Goal: Task Accomplishment & Management: Manage account settings

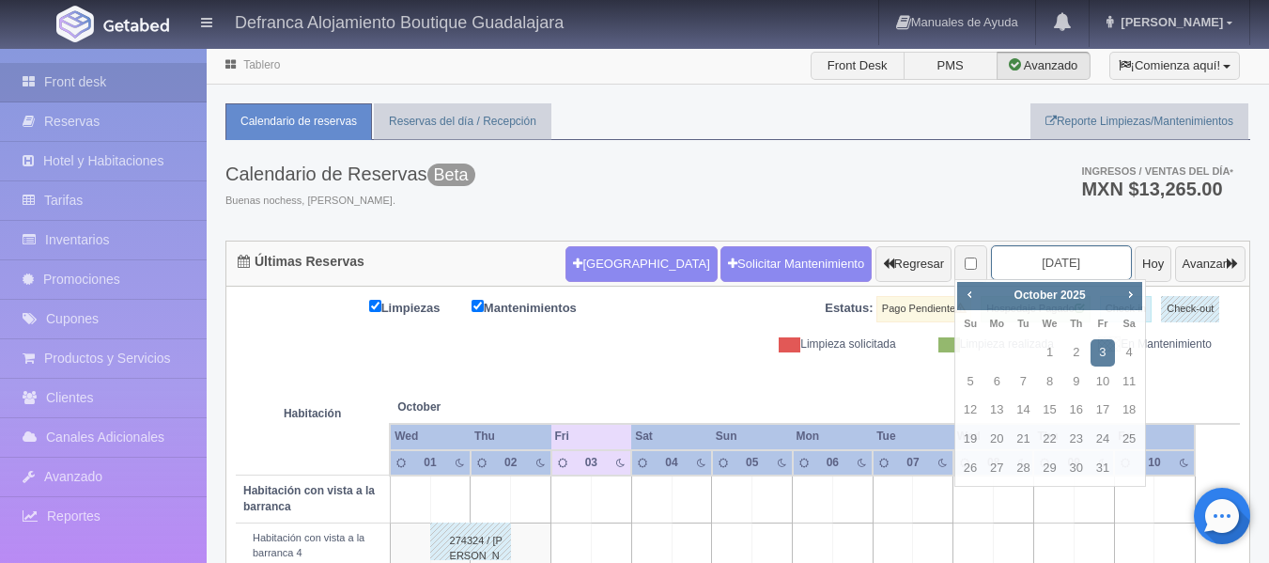
click at [1066, 266] on input "[DATE]" at bounding box center [1061, 262] width 141 height 35
click at [1134, 294] on span "Next" at bounding box center [1130, 294] width 15 height 15
click at [1052, 464] on link "31" at bounding box center [1050, 468] width 24 height 27
type input "2025-12-31"
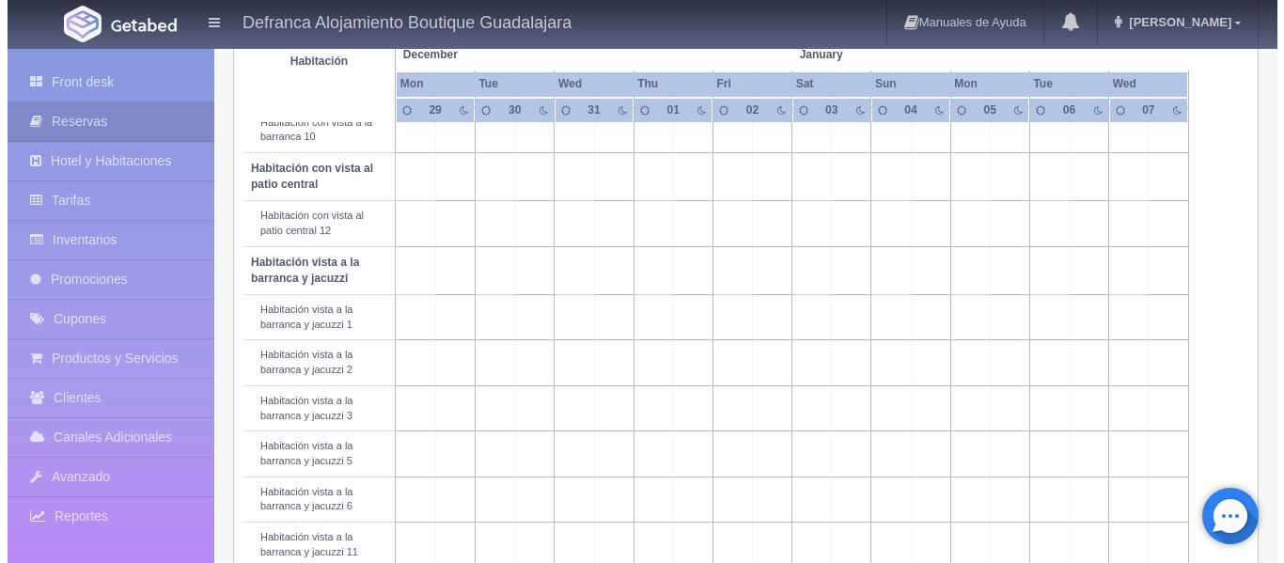
scroll to position [564, 0]
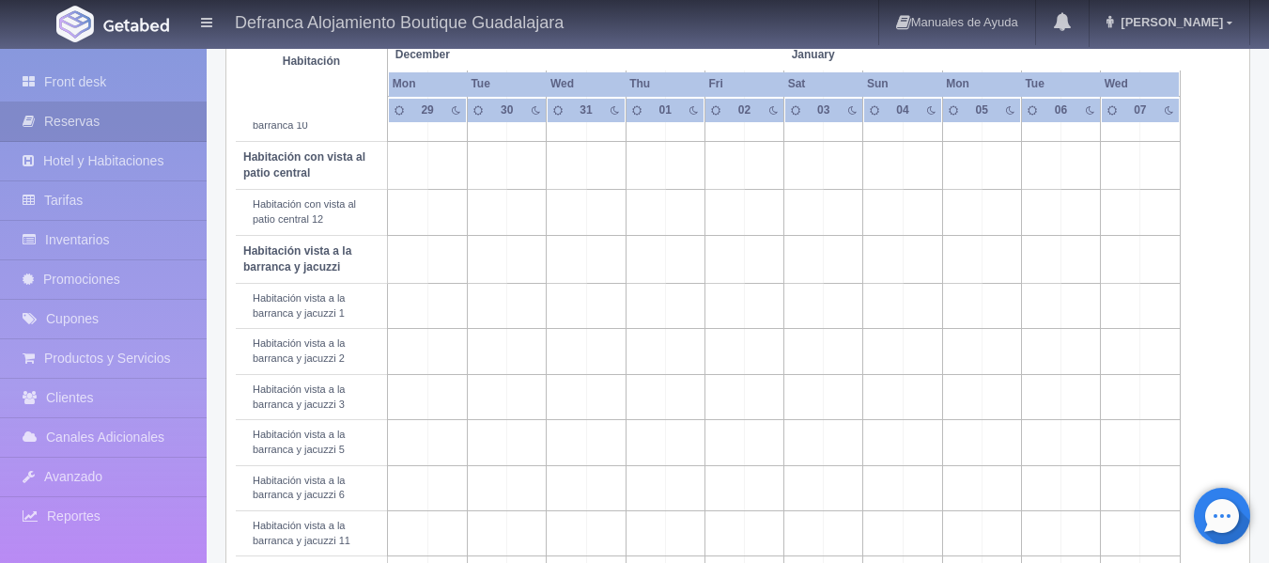
click at [444, 404] on td at bounding box center [447, 396] width 39 height 45
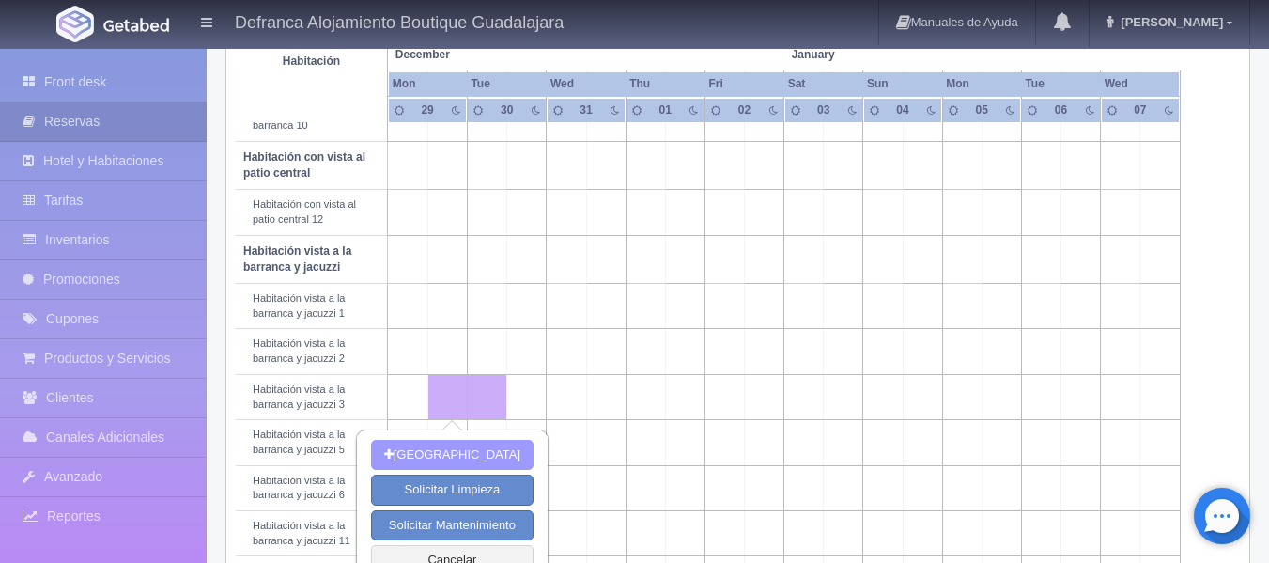
click at [456, 455] on button "Nueva Reserva" at bounding box center [452, 455] width 163 height 31
type input "29-12-2025"
type input "30-12-2025"
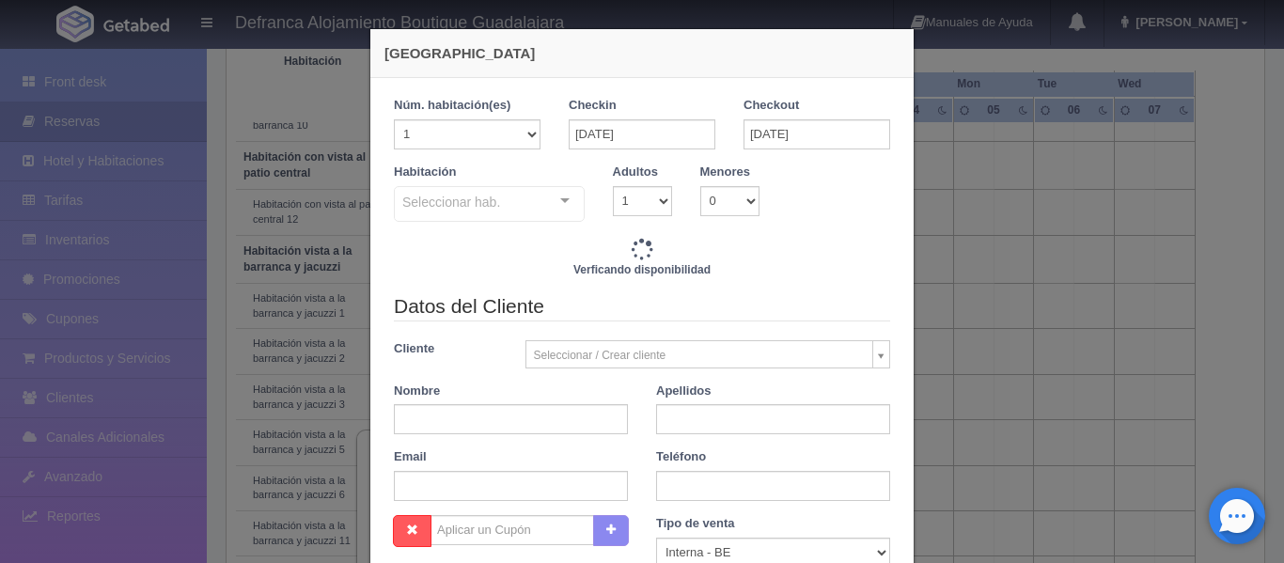
checkbox input "false"
type input "6710.00"
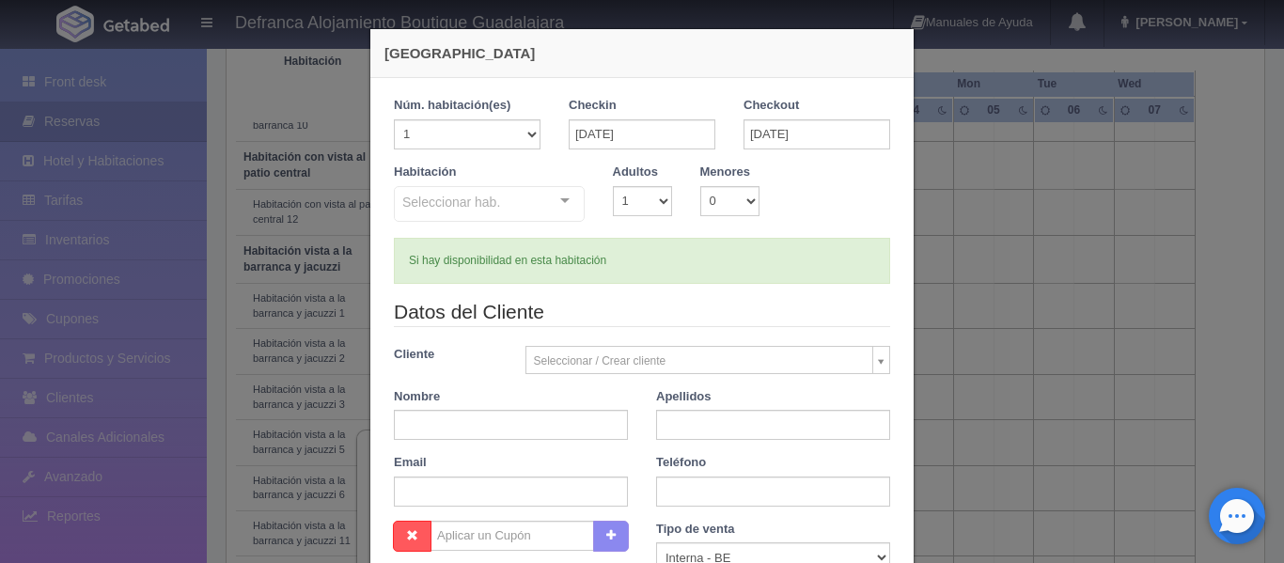
checkbox input "false"
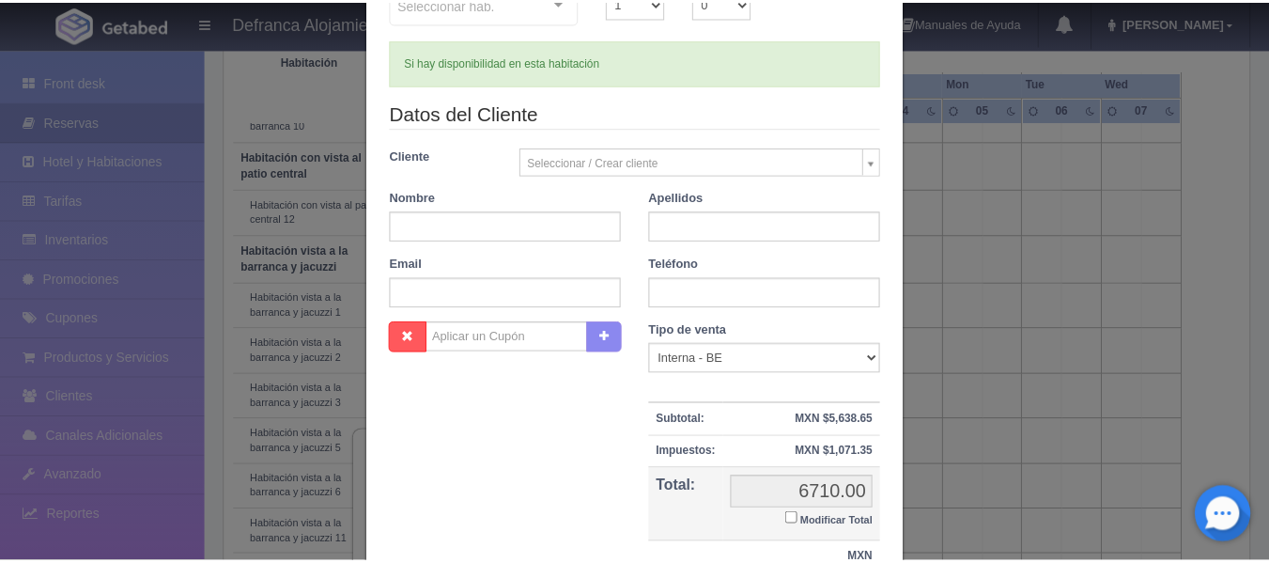
scroll to position [361, 0]
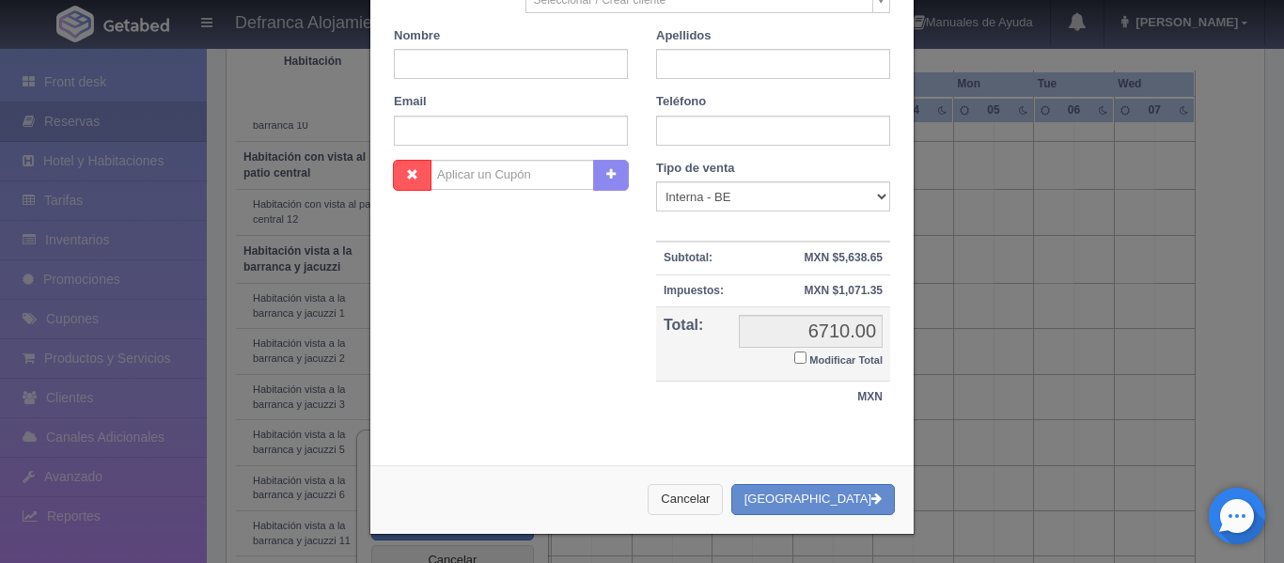
click at [699, 498] on button "Cancelar" at bounding box center [684, 499] width 75 height 31
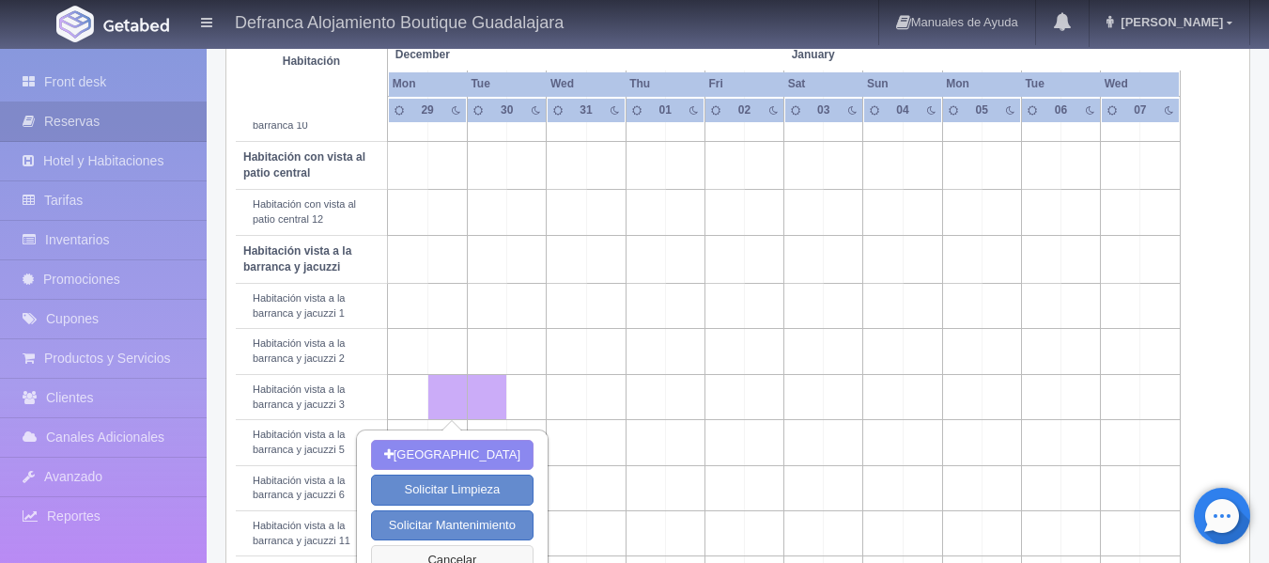
click at [453, 555] on button "Cancelar" at bounding box center [452, 560] width 163 height 31
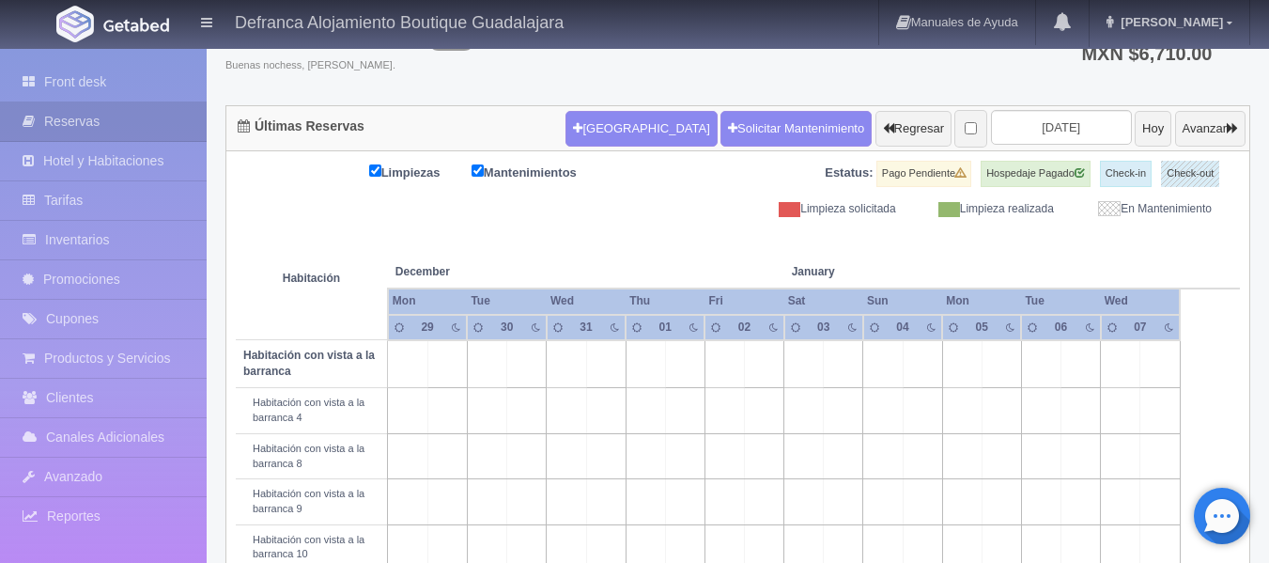
scroll to position [0, 0]
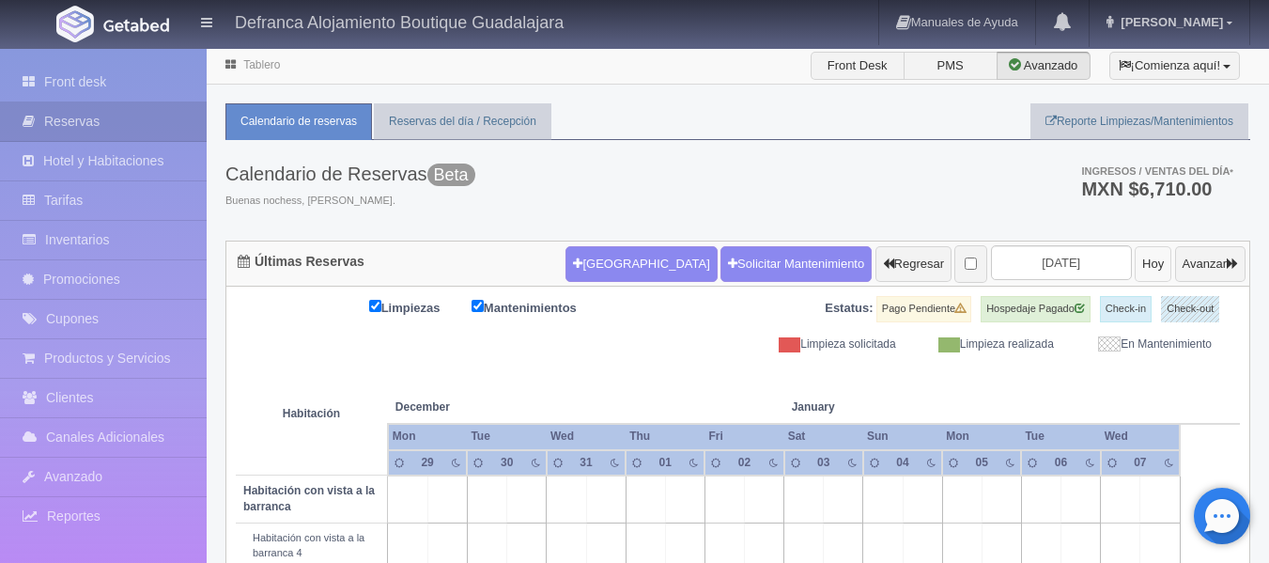
click at [1135, 267] on button "Hoy" at bounding box center [1153, 264] width 37 height 36
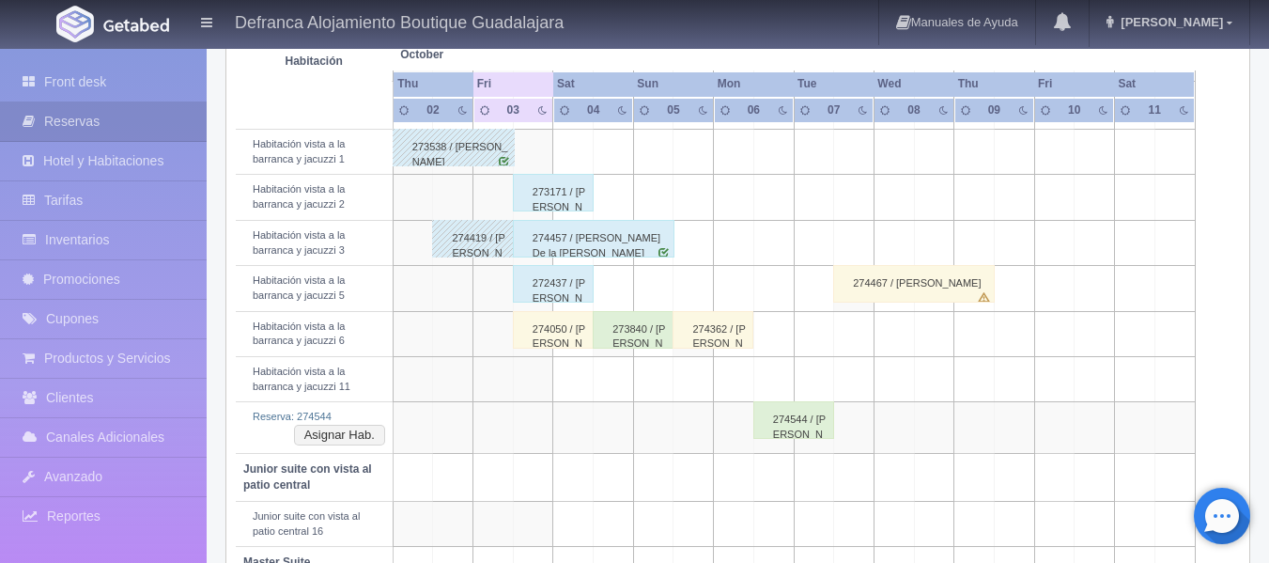
scroll to position [752, 0]
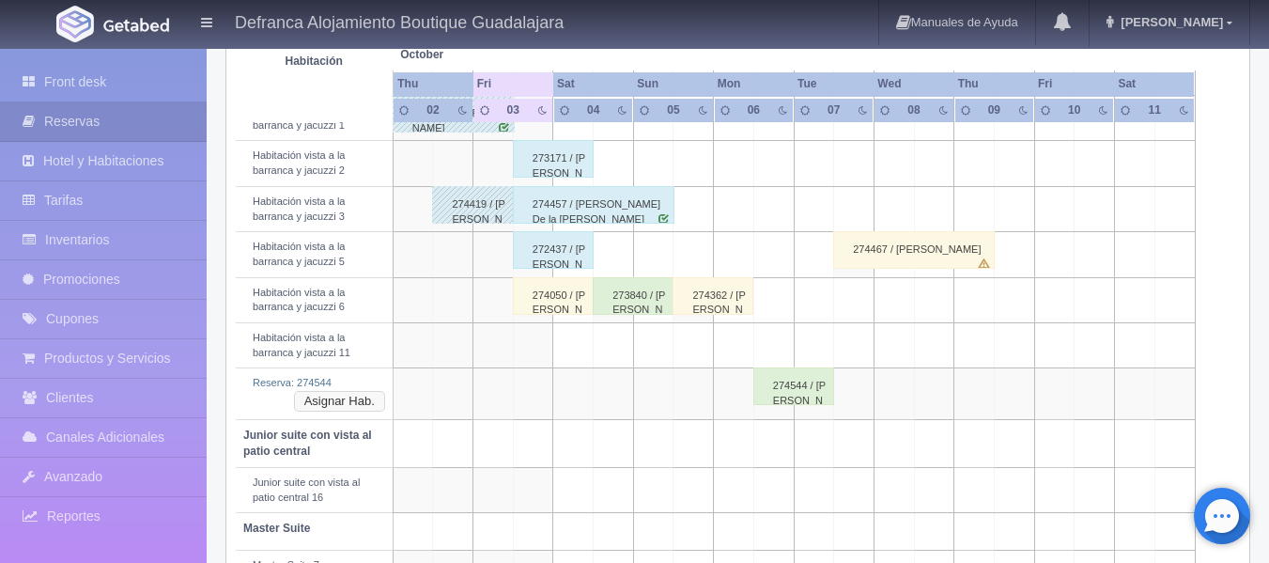
click at [357, 405] on button "Asignar Hab." at bounding box center [339, 401] width 91 height 21
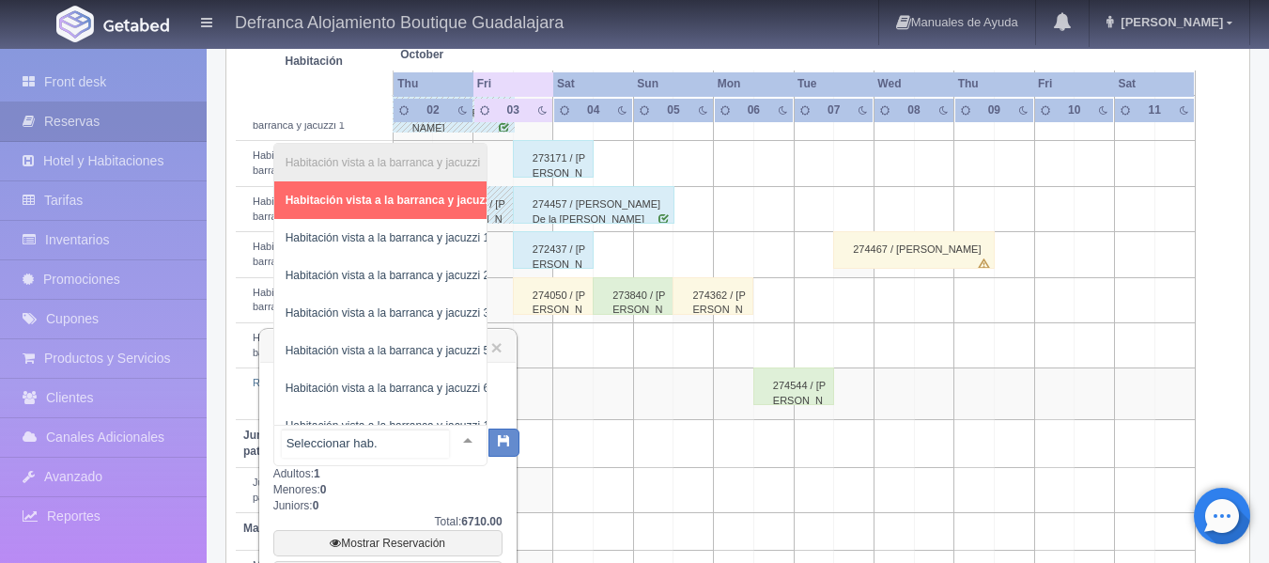
click at [453, 437] on div at bounding box center [468, 440] width 38 height 28
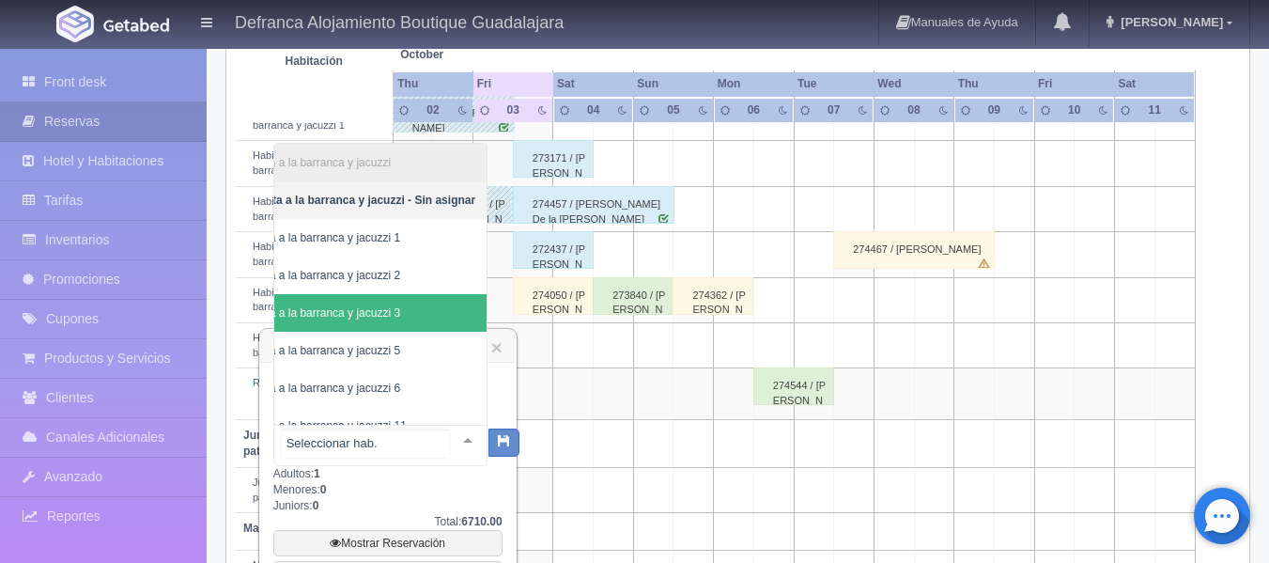
click at [426, 306] on span "Habitación vista a la barranca y jacuzzi 3" at bounding box center [336, 313] width 302 height 38
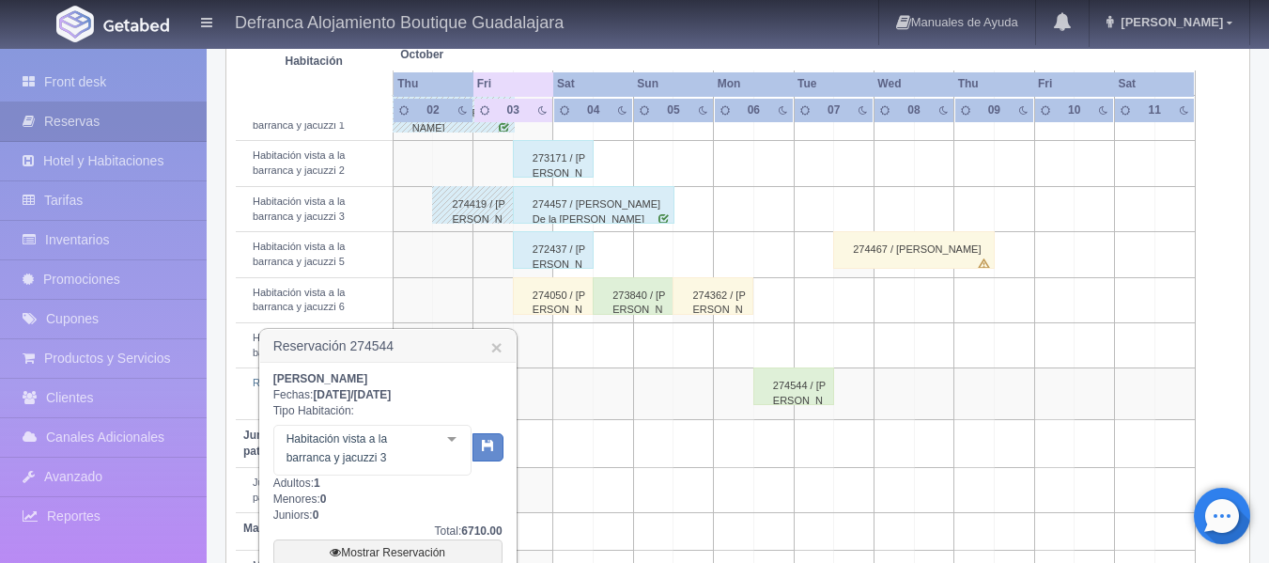
scroll to position [0, 101]
click at [485, 452] on button "button" at bounding box center [488, 447] width 31 height 28
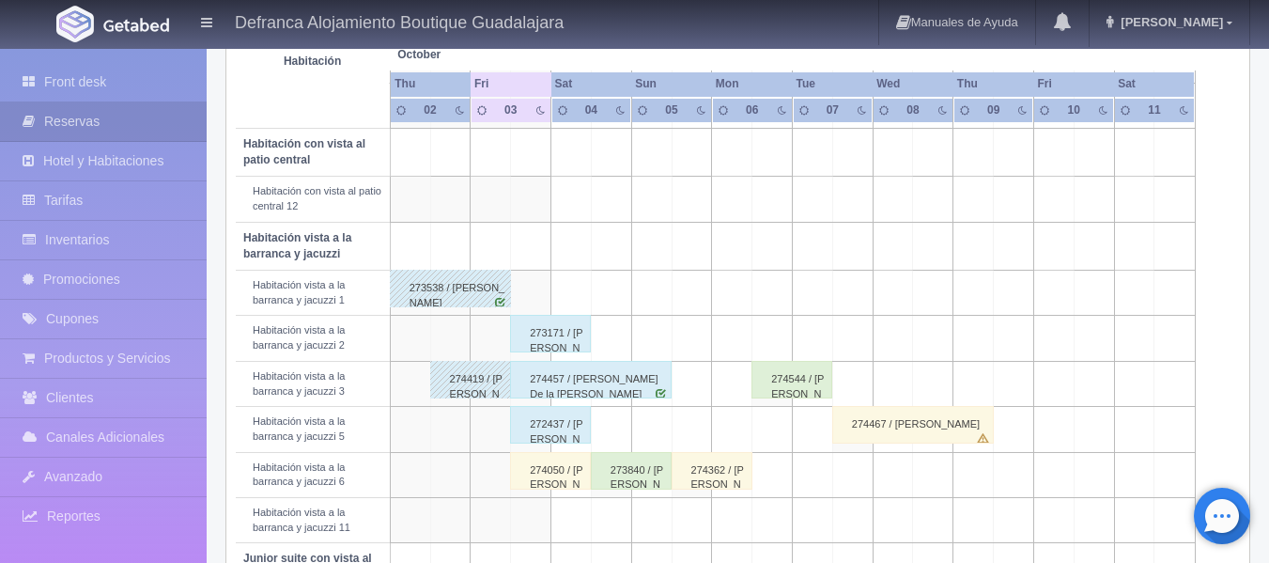
scroll to position [610, 0]
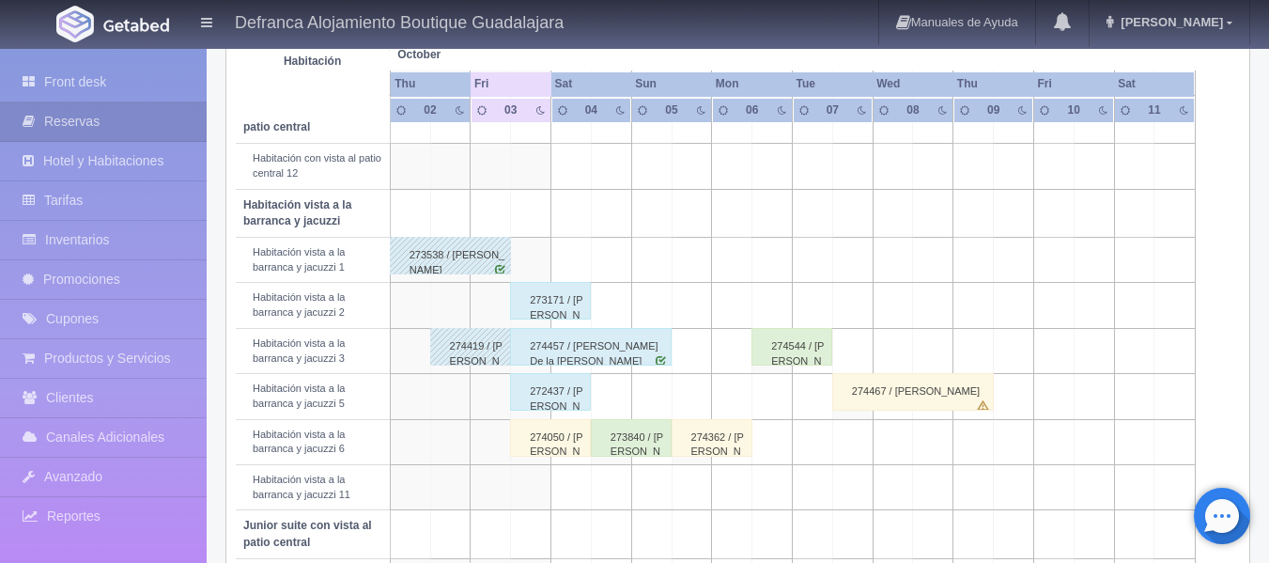
click at [778, 356] on div "274544 / Thierry Beausoleil" at bounding box center [792, 347] width 81 height 38
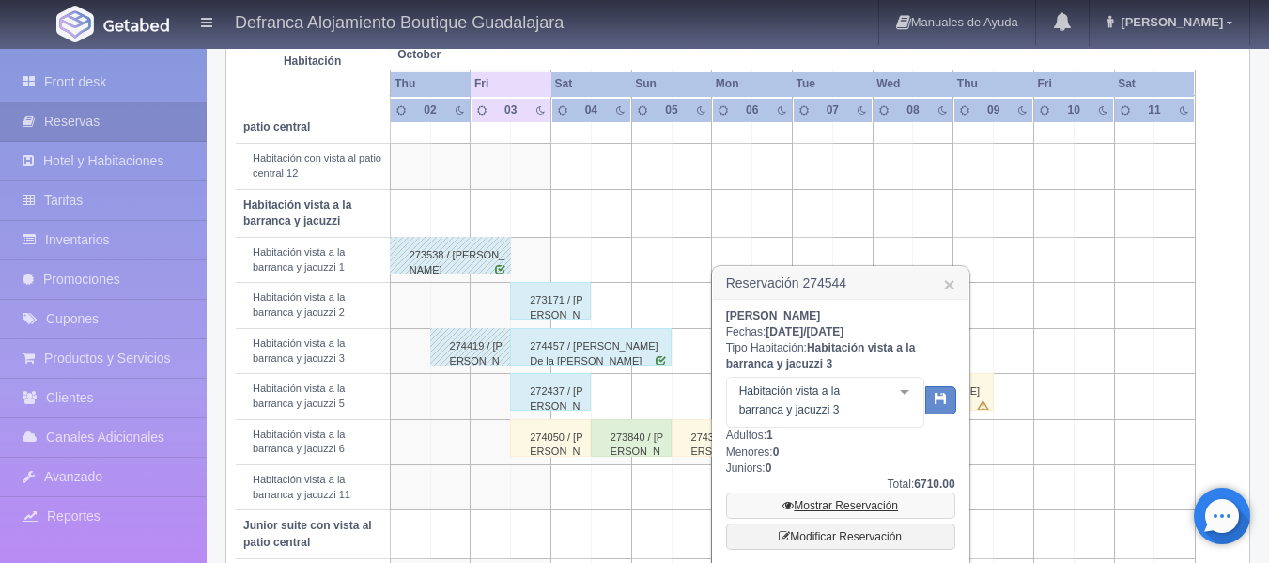
click at [820, 500] on link "Mostrar Reservación" at bounding box center [840, 505] width 229 height 26
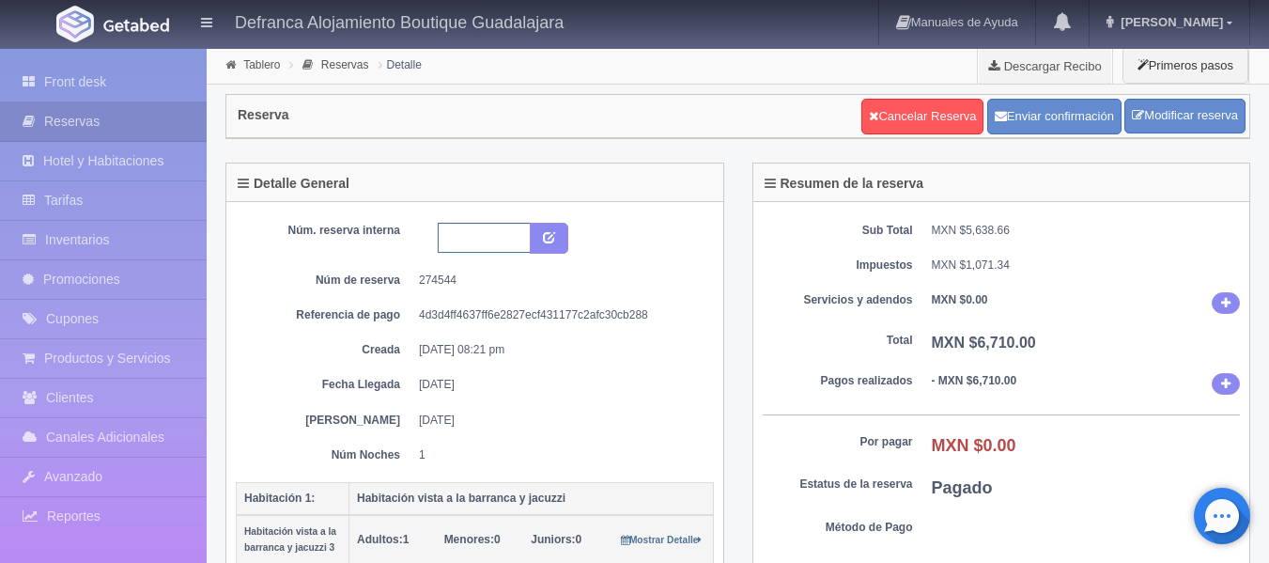
click at [481, 233] on input "text" at bounding box center [484, 238] width 93 height 30
type input "hvbj3 061025-071025"
click at [545, 236] on icon "submit" at bounding box center [549, 236] width 12 height 12
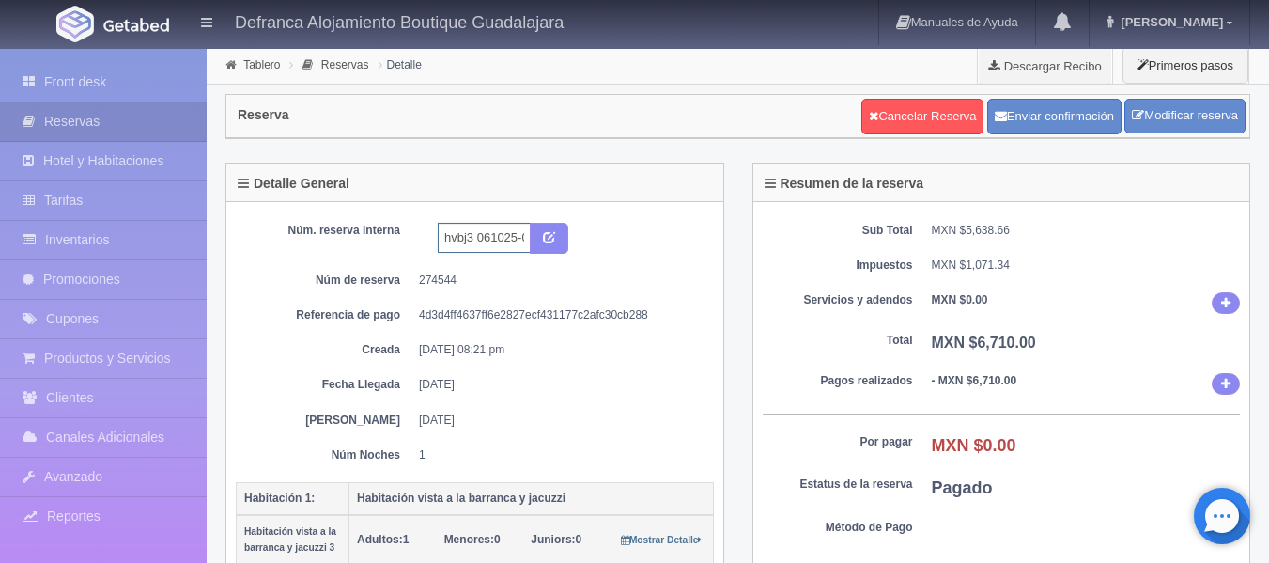
click at [474, 237] on input "hvbj3 061025-071025" at bounding box center [484, 238] width 93 height 30
type input "HVBJ3 061025-071025"
click at [549, 238] on icon "submit" at bounding box center [549, 236] width 12 height 12
